Goal: Task Accomplishment & Management: Manage account settings

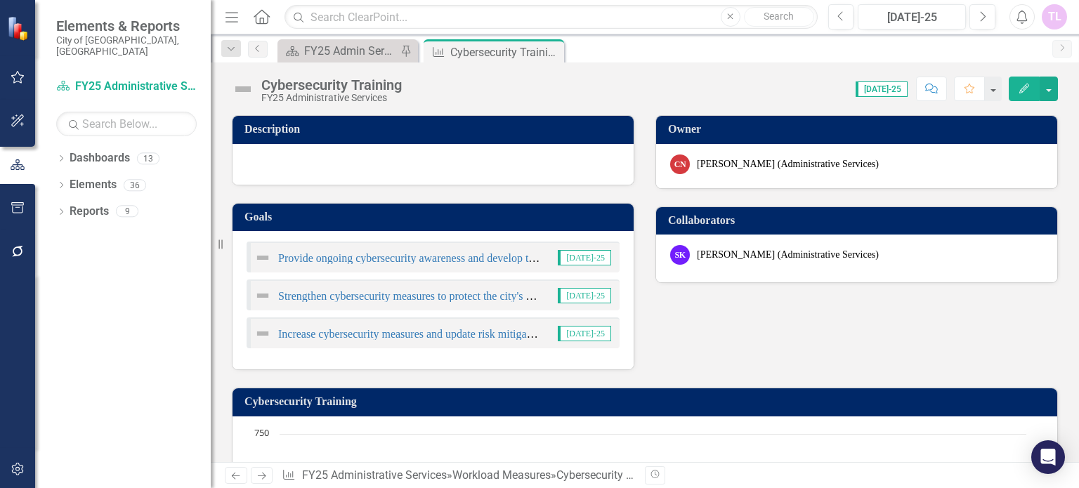
scroll to position [468, 0]
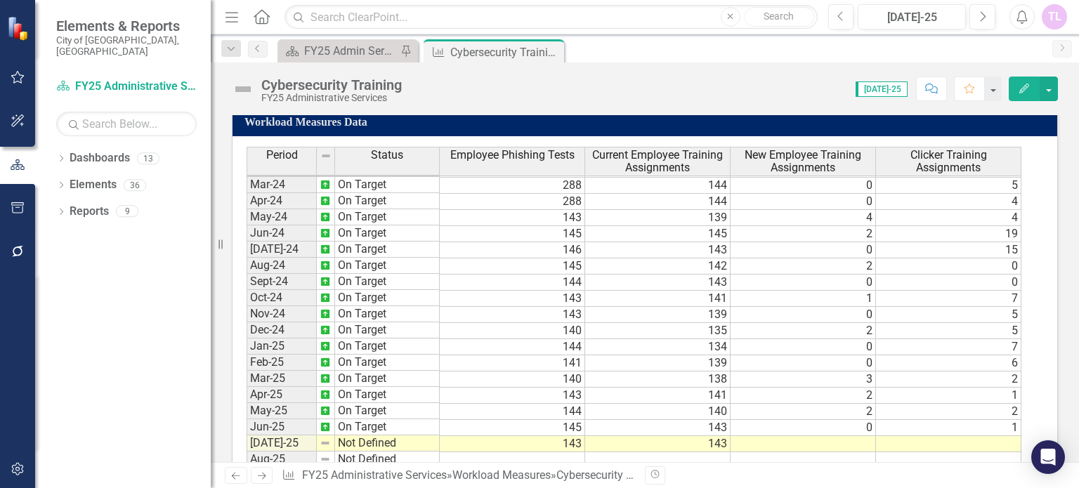
click at [952, 436] on td at bounding box center [948, 444] width 145 height 16
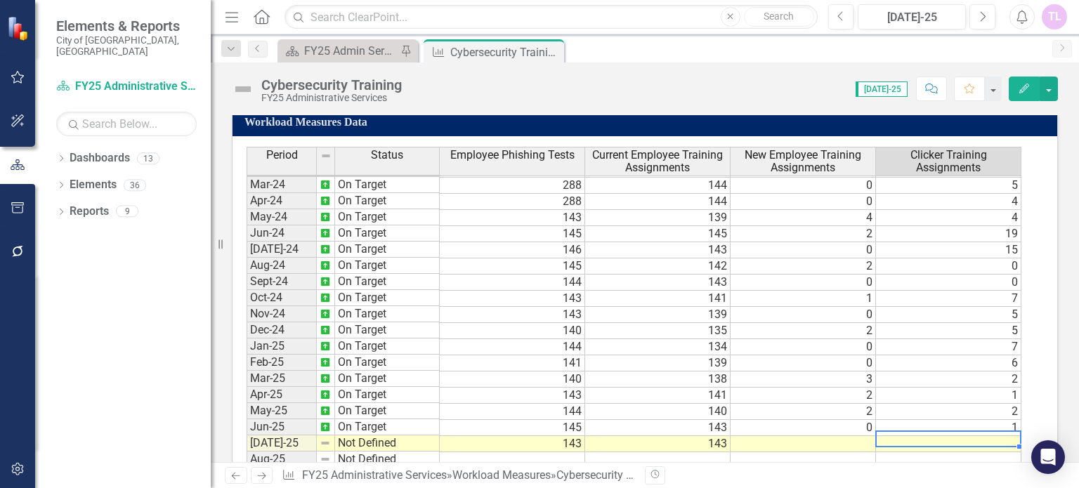
click at [952, 436] on td at bounding box center [948, 444] width 145 height 16
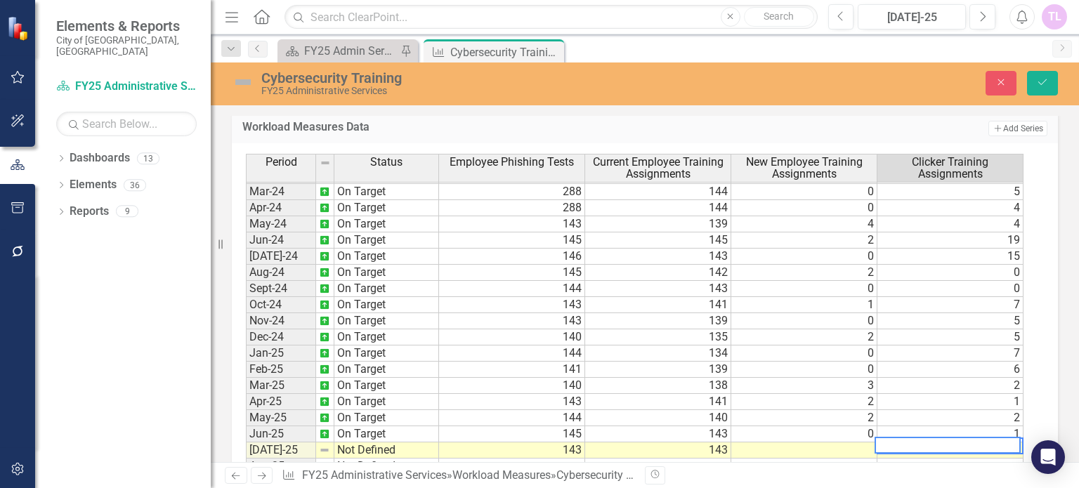
click at [812, 449] on td at bounding box center [804, 450] width 146 height 16
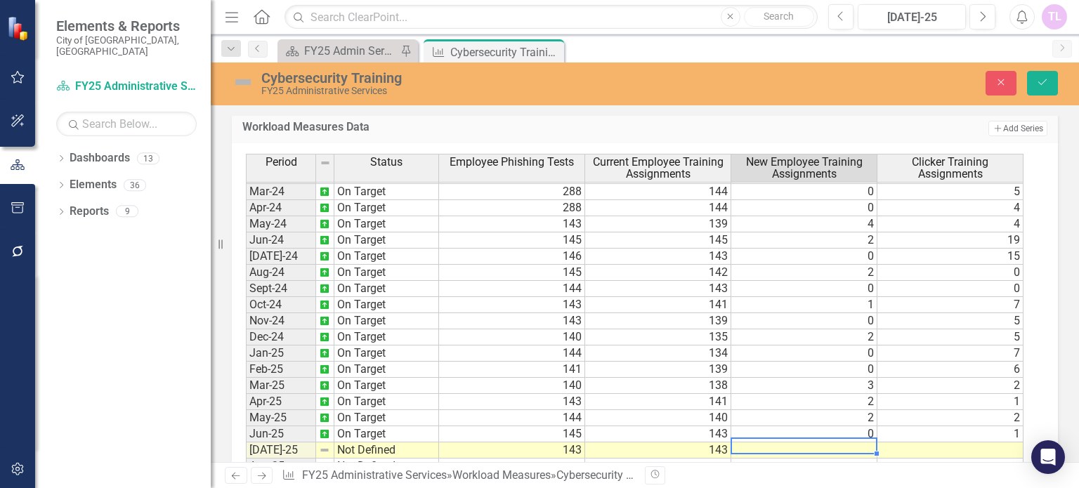
click at [805, 444] on td at bounding box center [804, 450] width 146 height 16
type textarea "1"
click at [952, 447] on td at bounding box center [950, 450] width 146 height 16
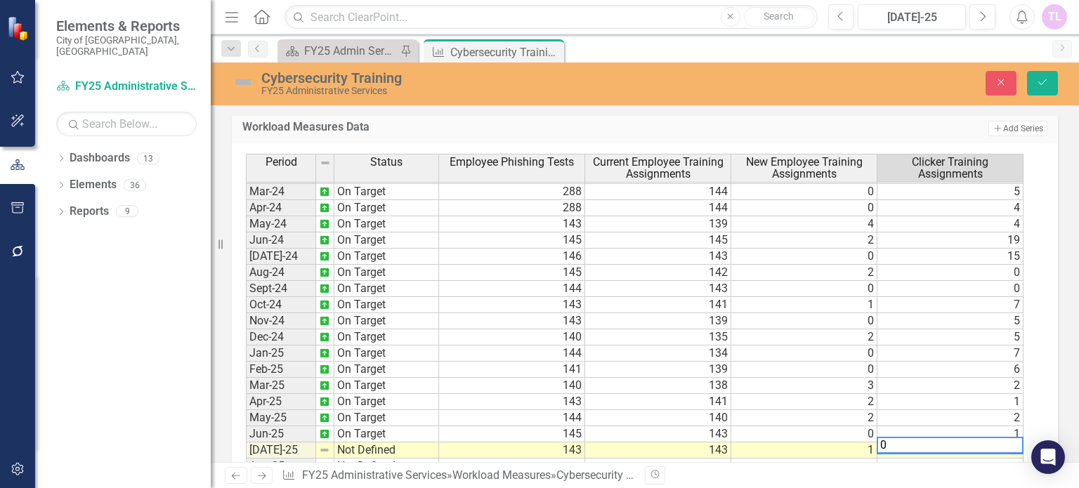
type textarea "0"
click at [391, 442] on td "Not Defined" at bounding box center [386, 450] width 105 height 16
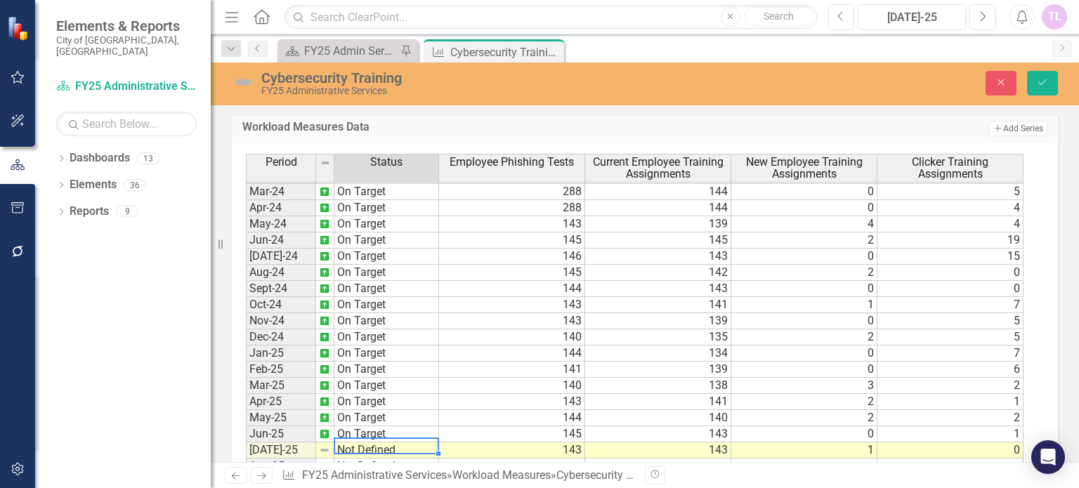
click at [391, 442] on td "Not Defined" at bounding box center [386, 450] width 105 height 16
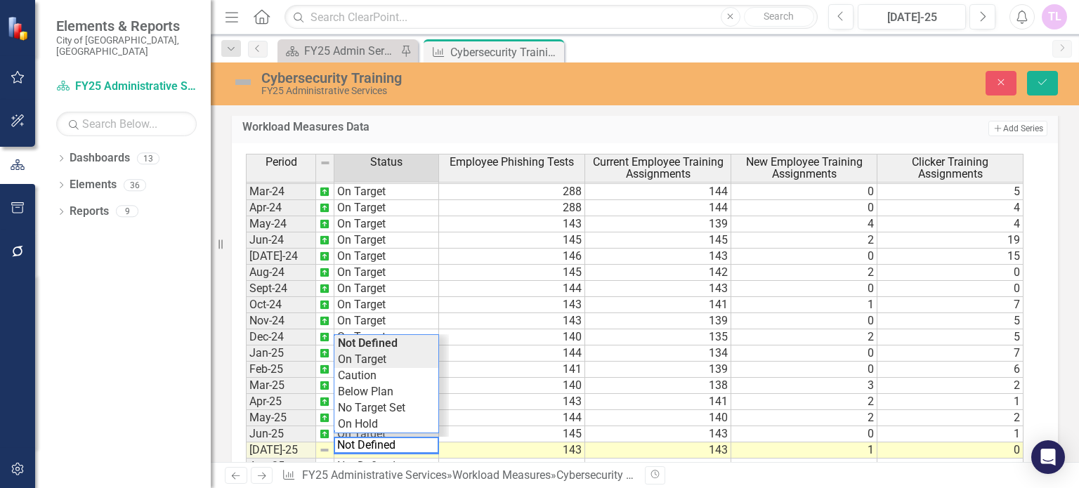
type textarea "On Target"
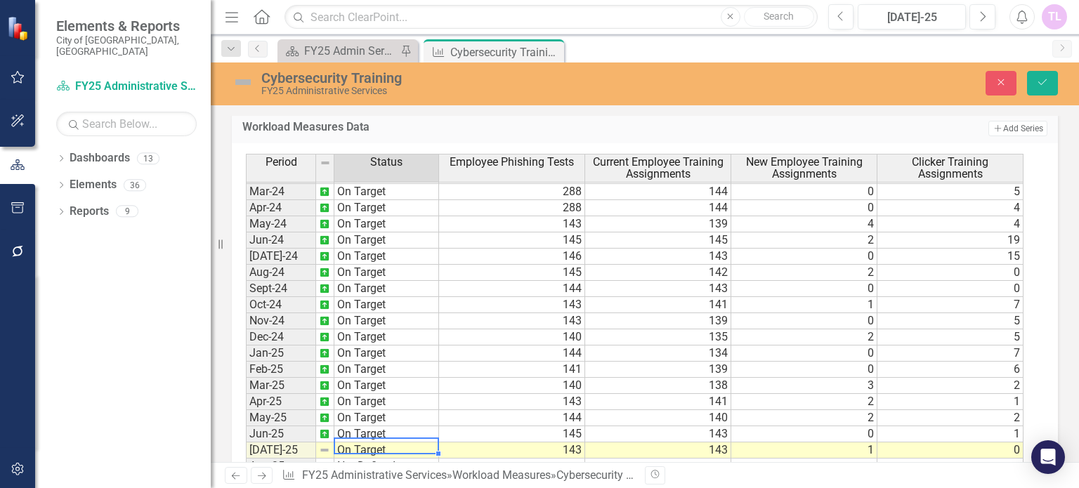
click at [366, 356] on div "Period Status Employee Phishing Tests Current Employee Training Assignments New…" at bounding box center [639, 330] width 787 height 353
click at [1031, 82] on button "Save" at bounding box center [1042, 83] width 31 height 25
